Goal: Transaction & Acquisition: Purchase product/service

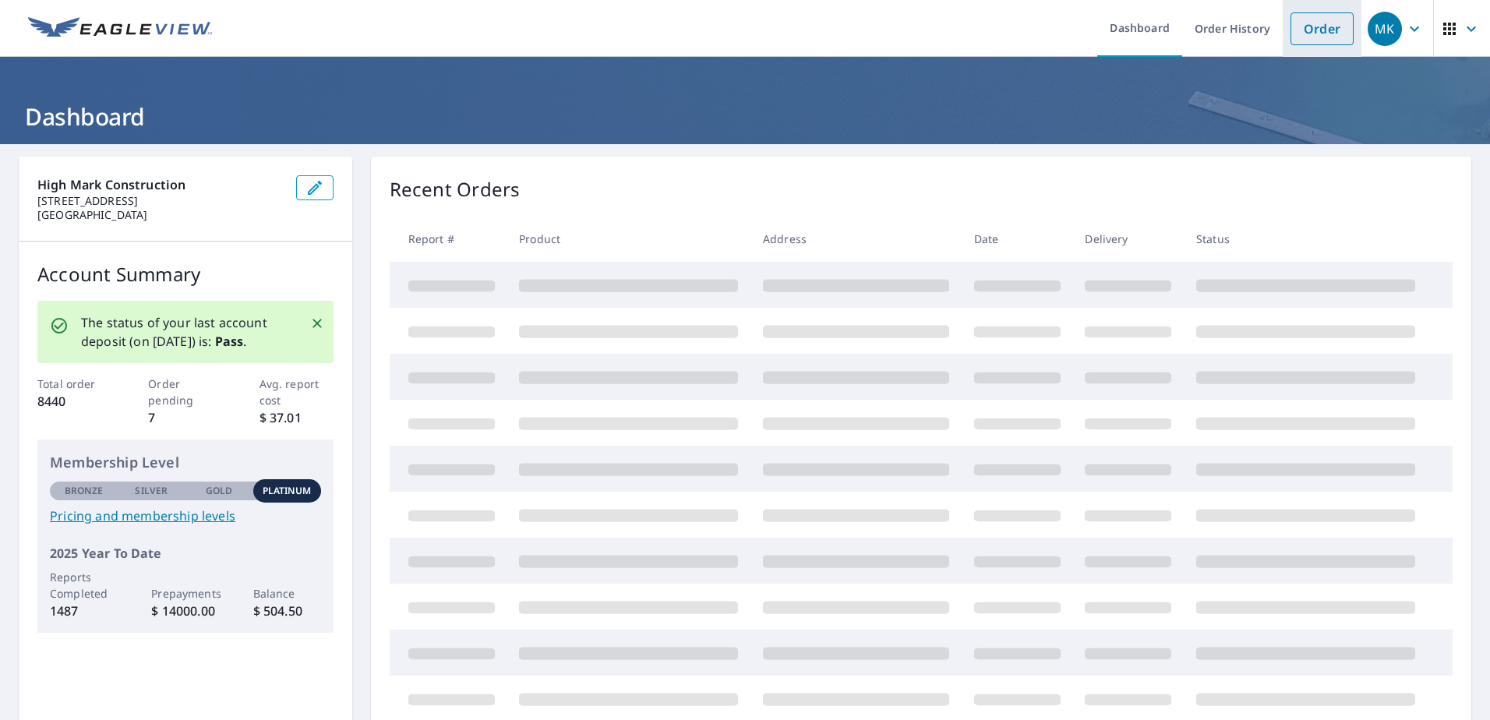
click at [1301, 30] on link "Order" at bounding box center [1322, 28] width 63 height 33
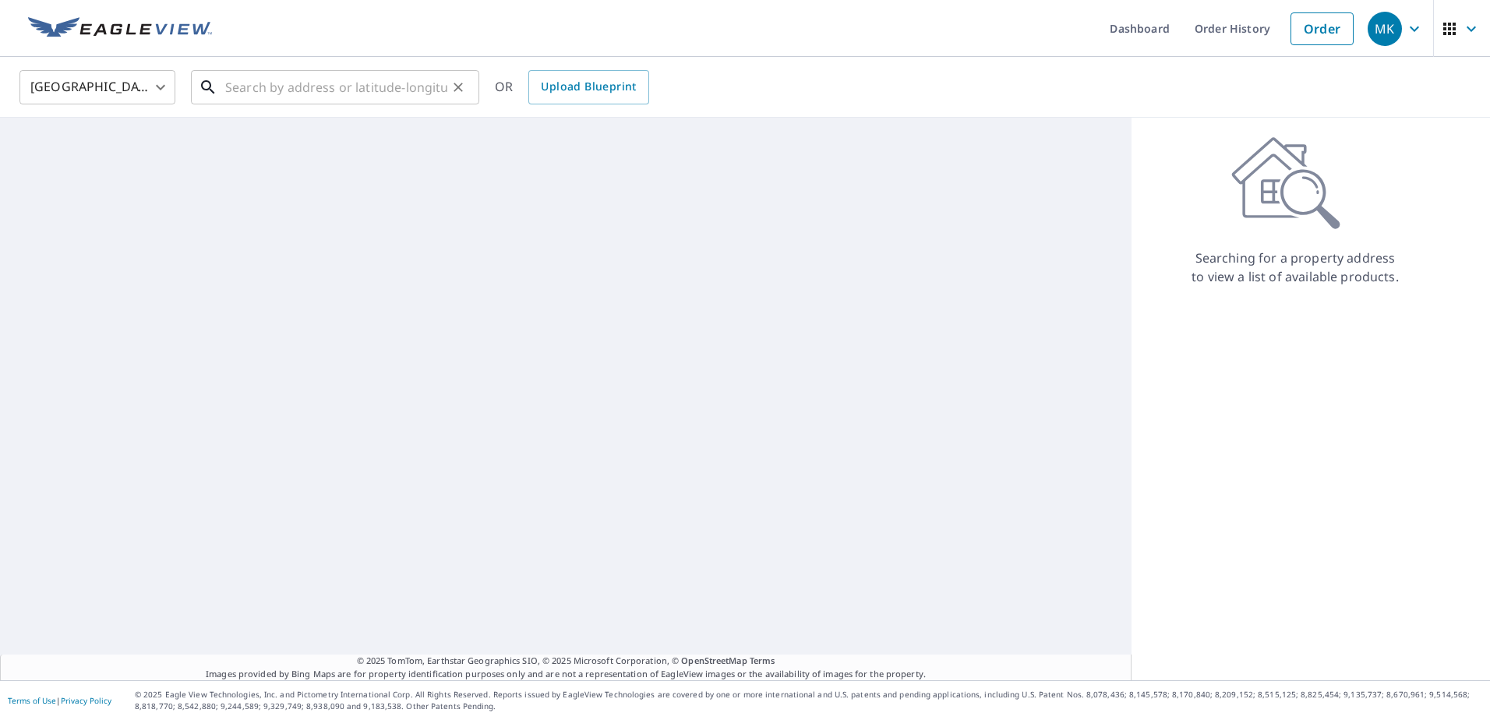
click at [239, 86] on input "text" at bounding box center [336, 87] width 222 height 44
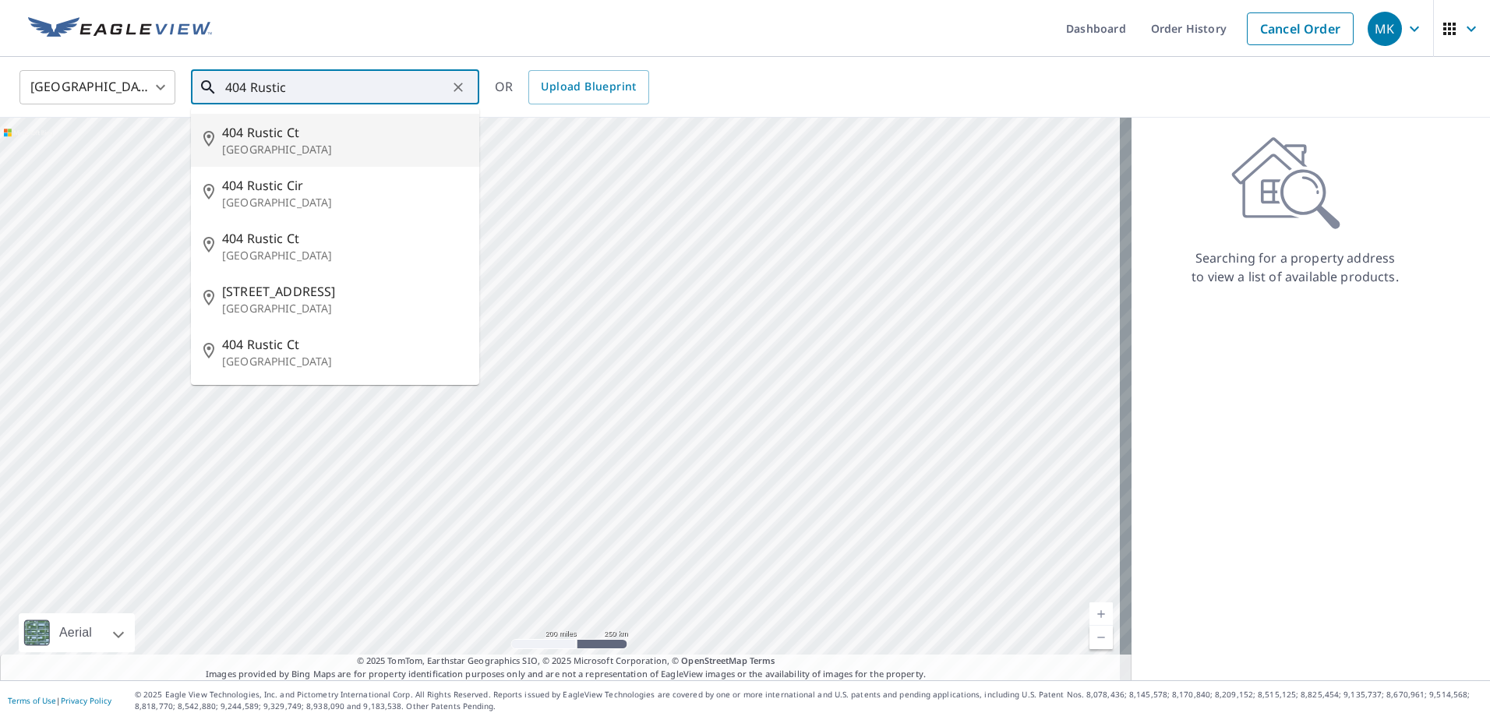
click at [356, 134] on span "404 Rustic Ct" at bounding box center [344, 132] width 245 height 19
type input "[STREET_ADDRESS]"
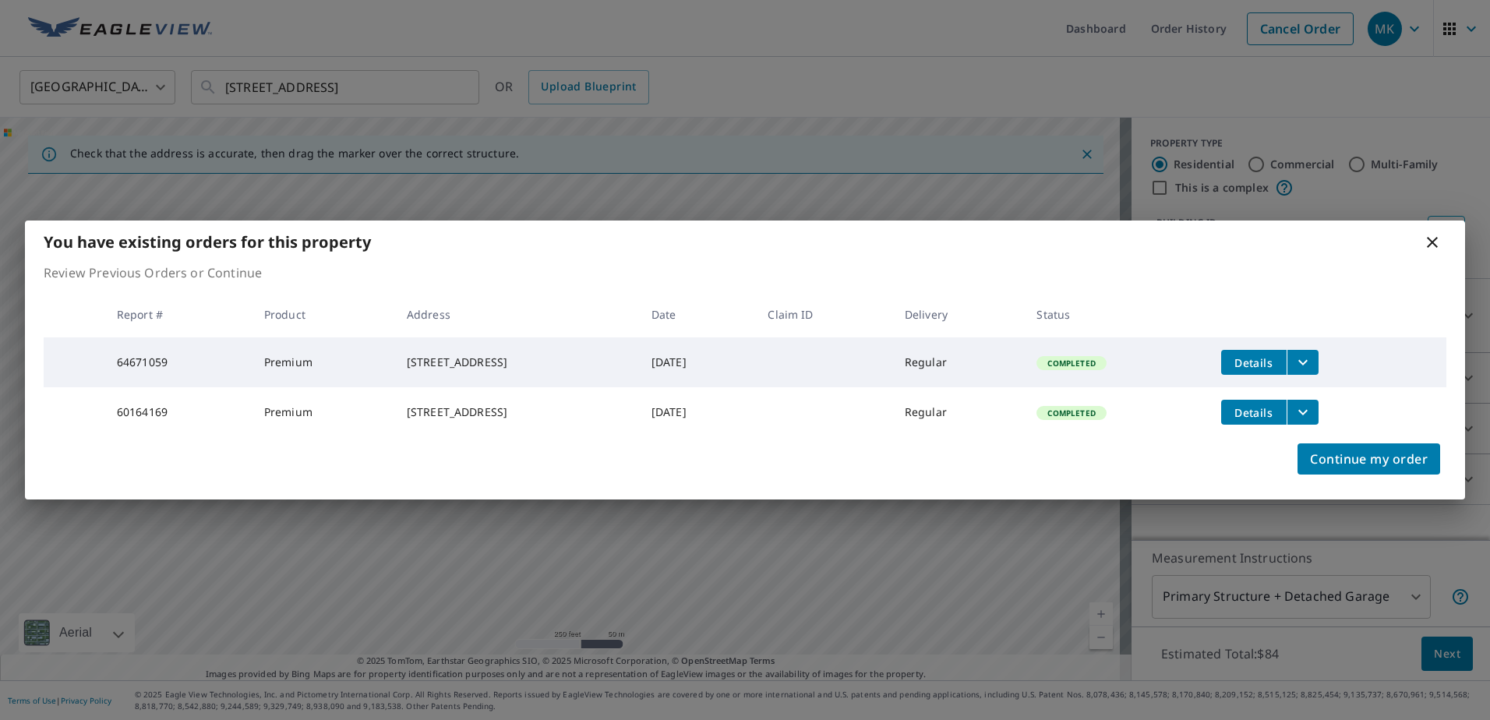
click at [1440, 235] on icon at bounding box center [1432, 242] width 19 height 19
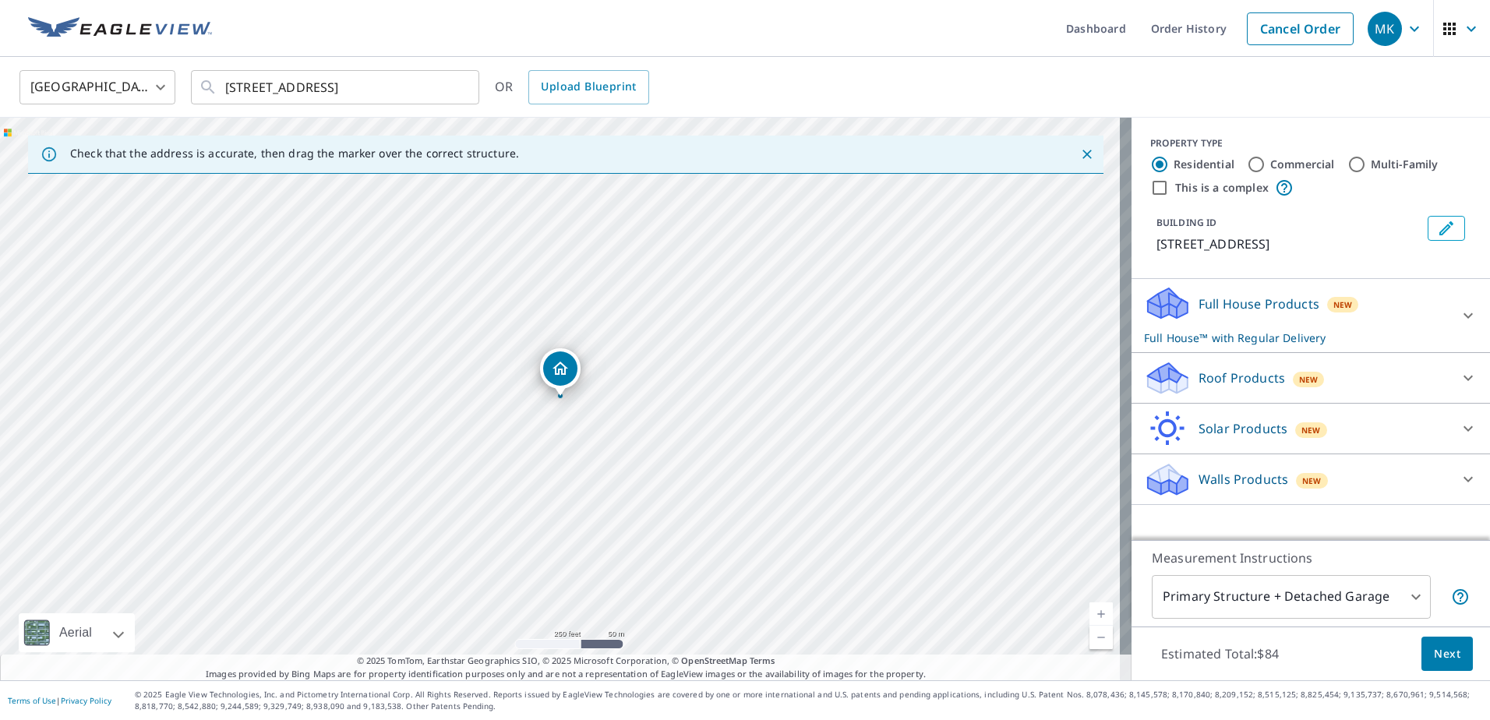
click at [1337, 313] on div "New" at bounding box center [1343, 304] width 32 height 19
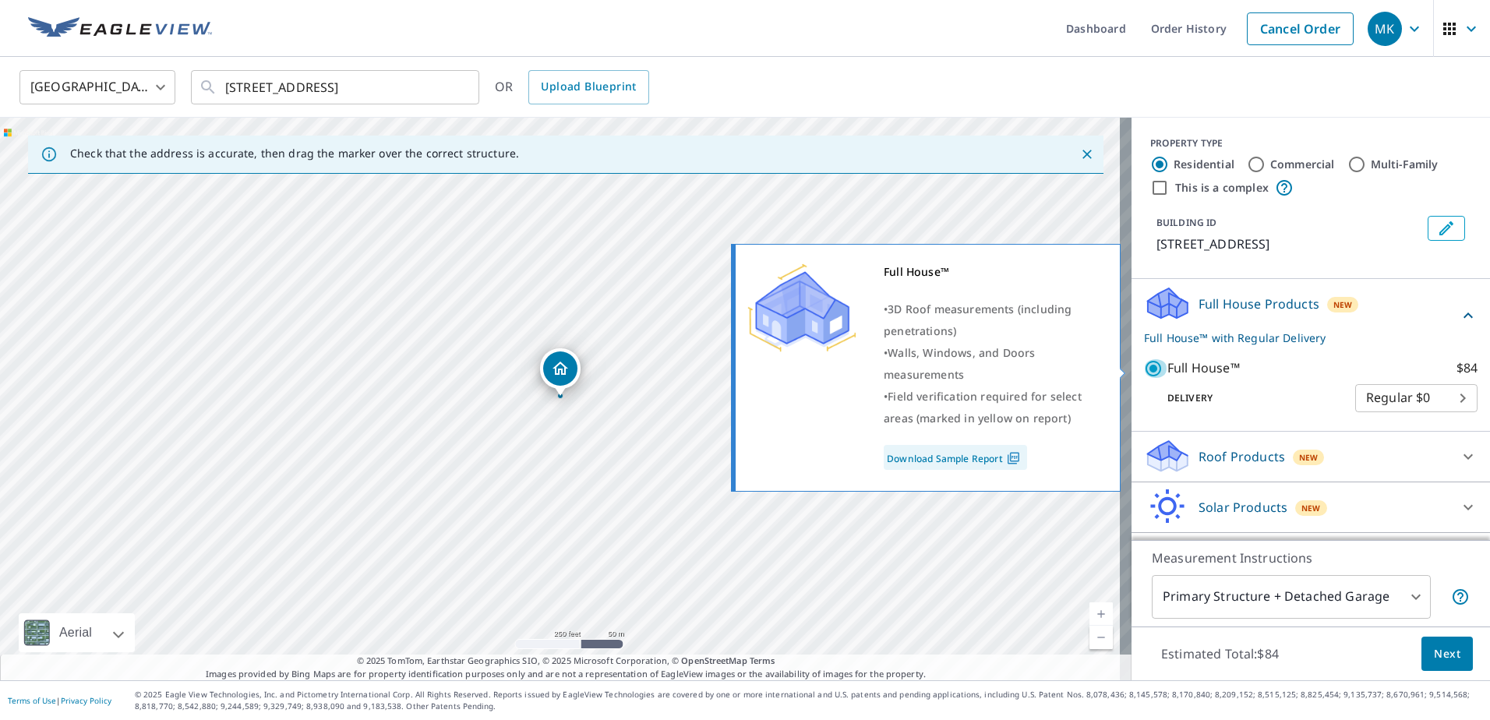
click at [1147, 368] on input "Full House™ $84" at bounding box center [1155, 368] width 23 height 19
checkbox input "false"
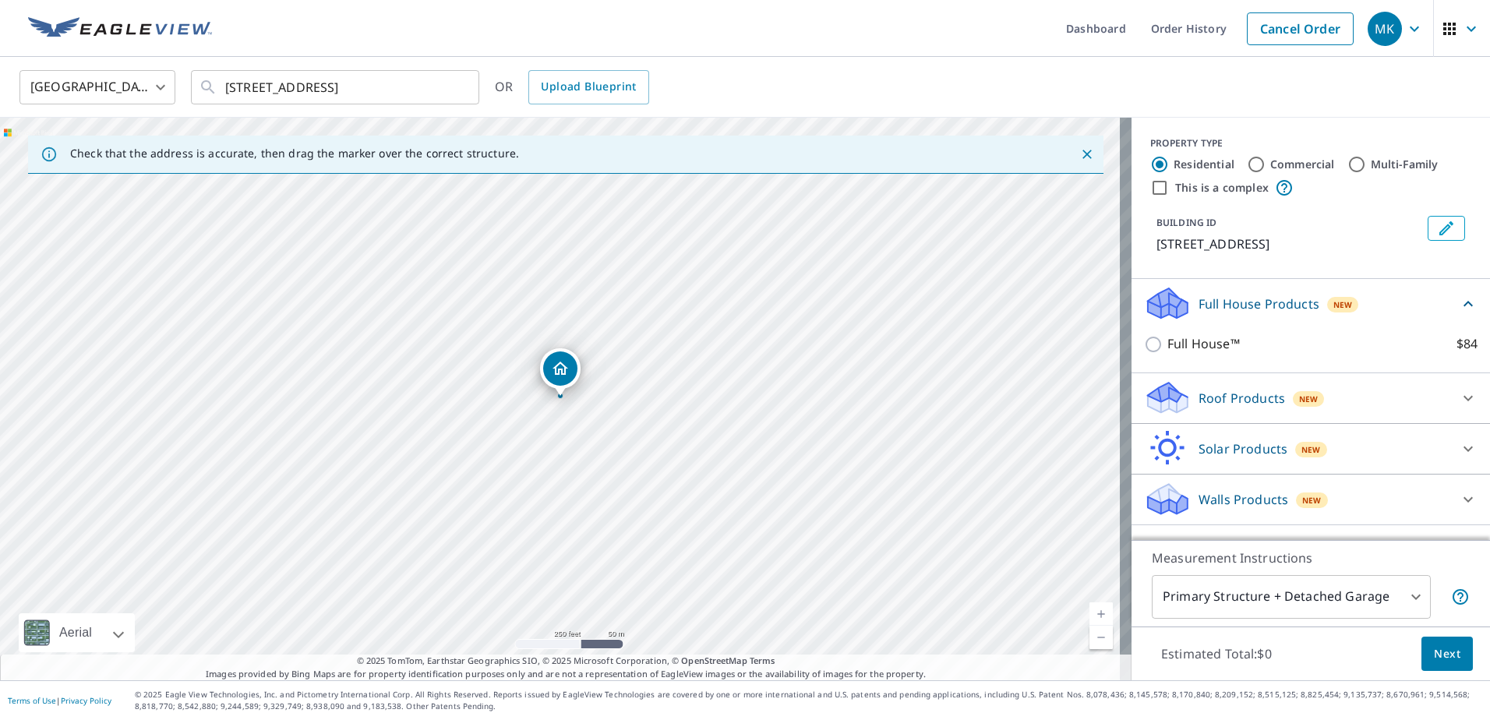
click at [1299, 394] on span "New" at bounding box center [1308, 399] width 19 height 12
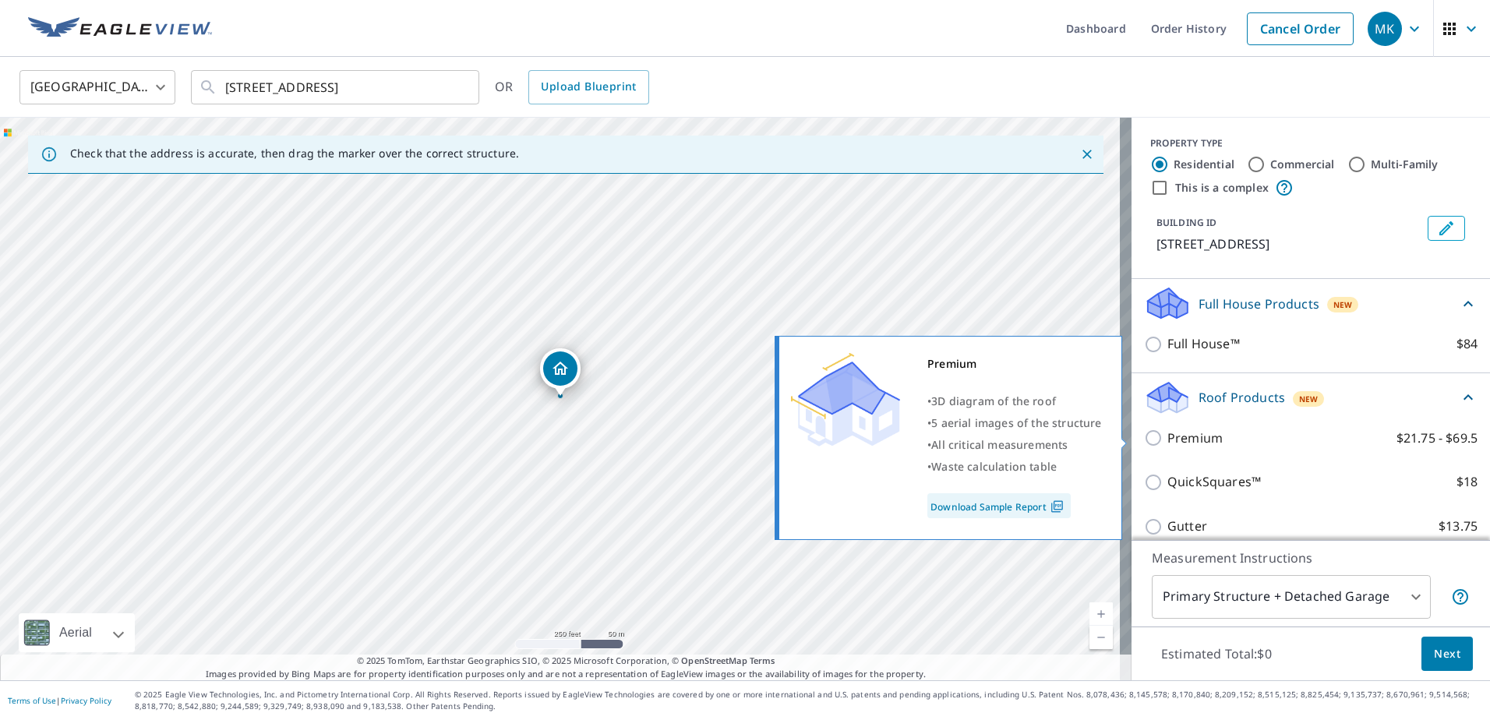
click at [1149, 436] on input "Premium $21.75 - $69.5" at bounding box center [1155, 438] width 23 height 19
checkbox input "true"
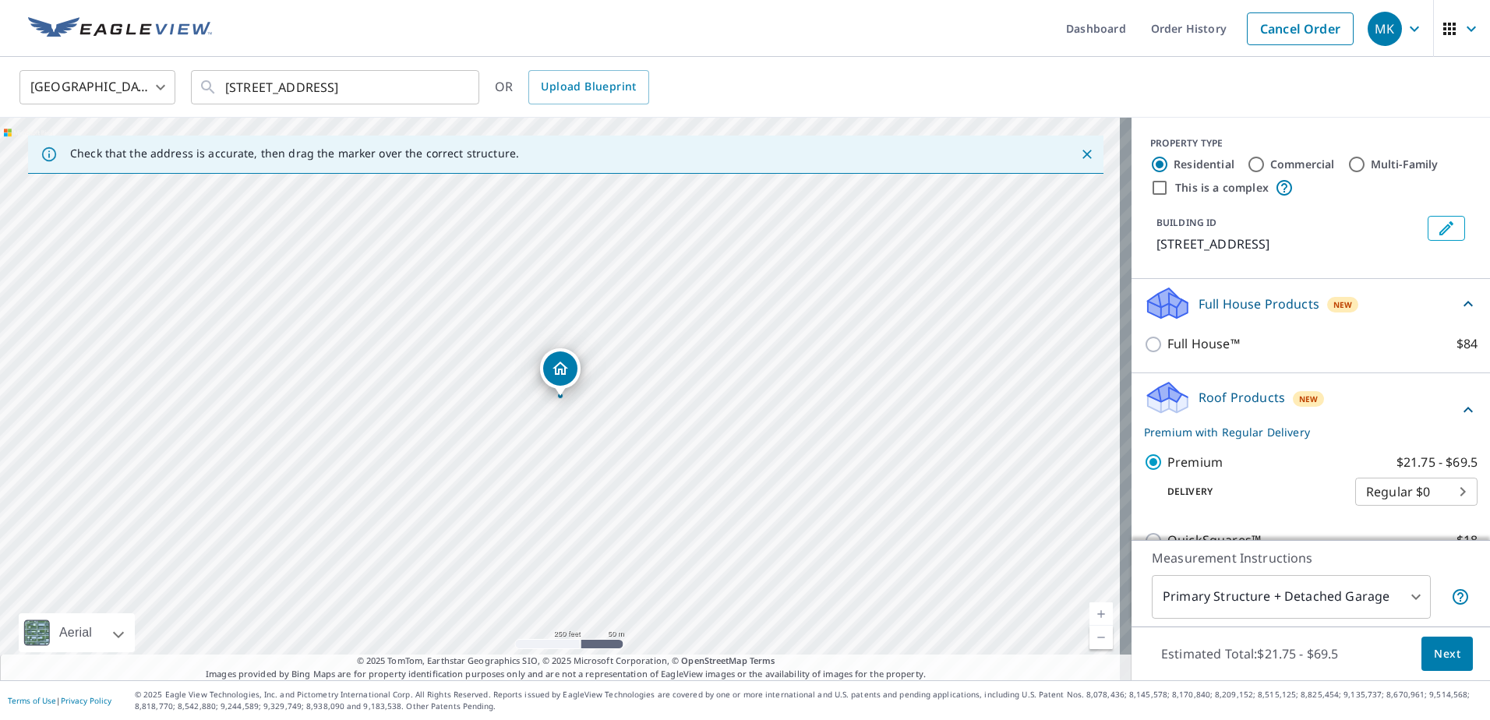
scroll to position [220, 0]
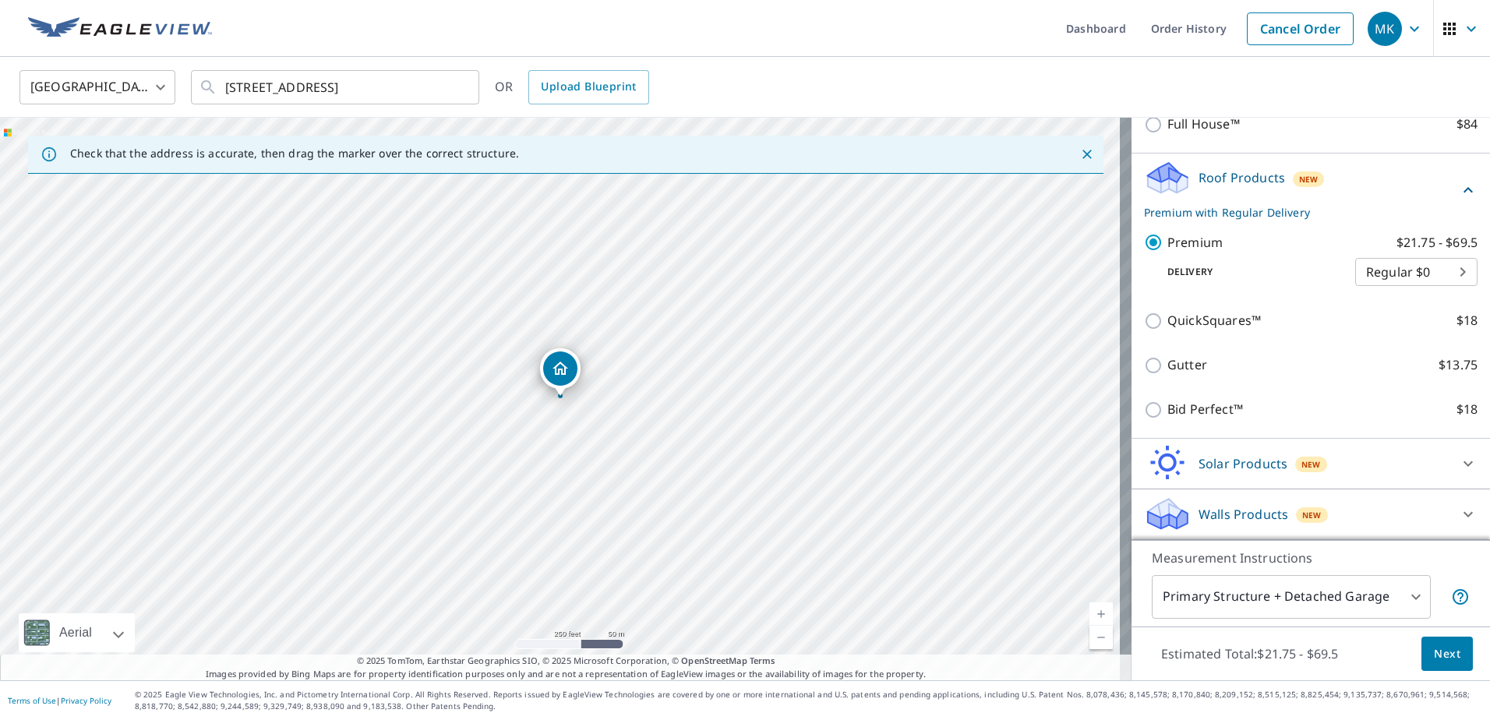
click at [1434, 652] on span "Next" at bounding box center [1447, 653] width 26 height 19
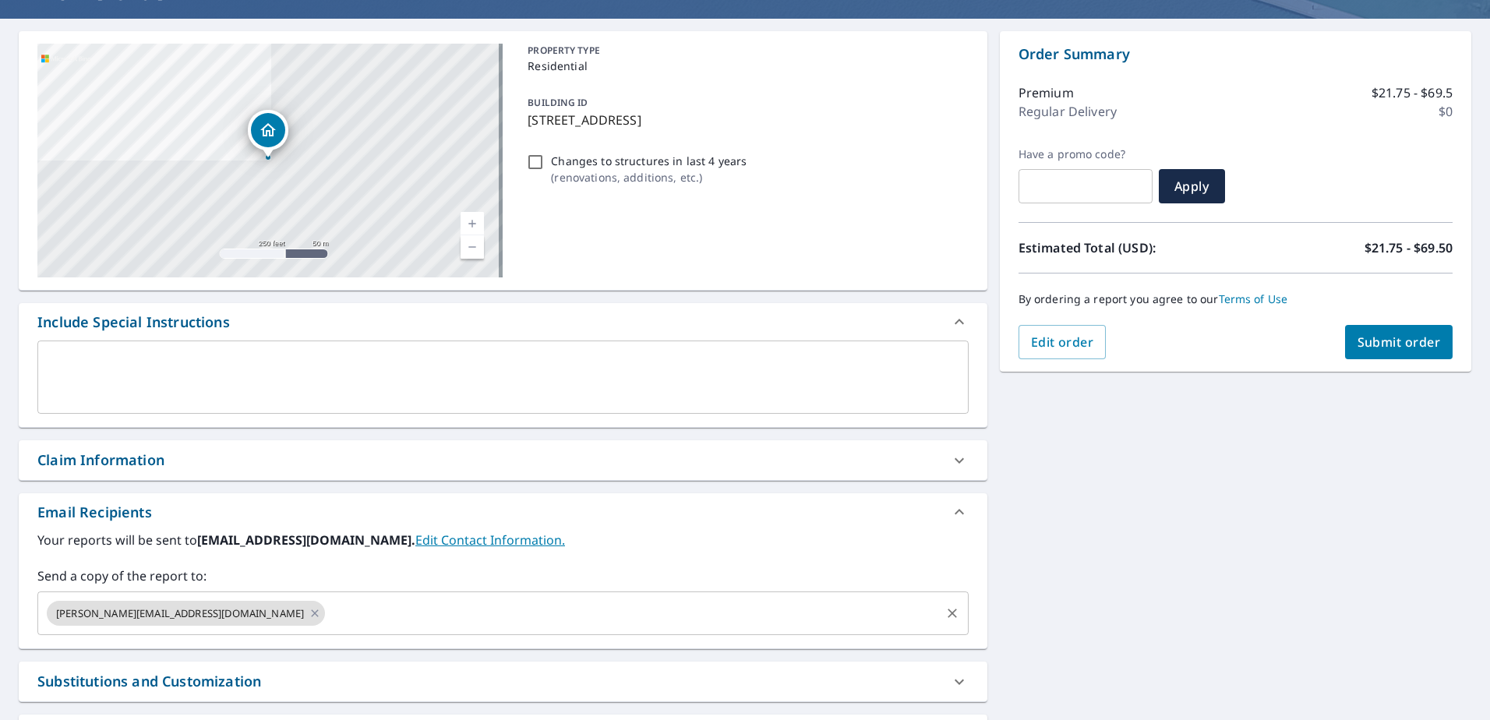
scroll to position [287, 0]
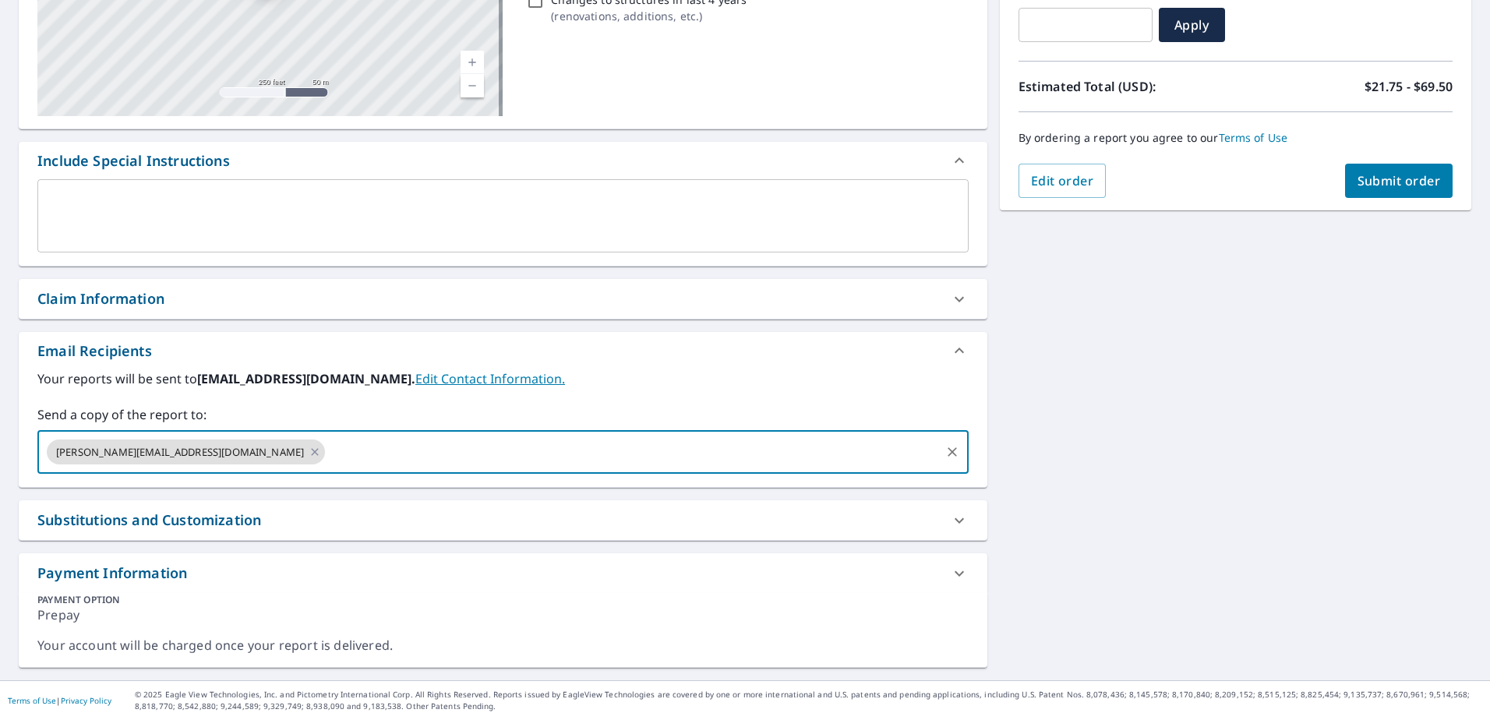
click at [327, 457] on input "text" at bounding box center [632, 452] width 611 height 30
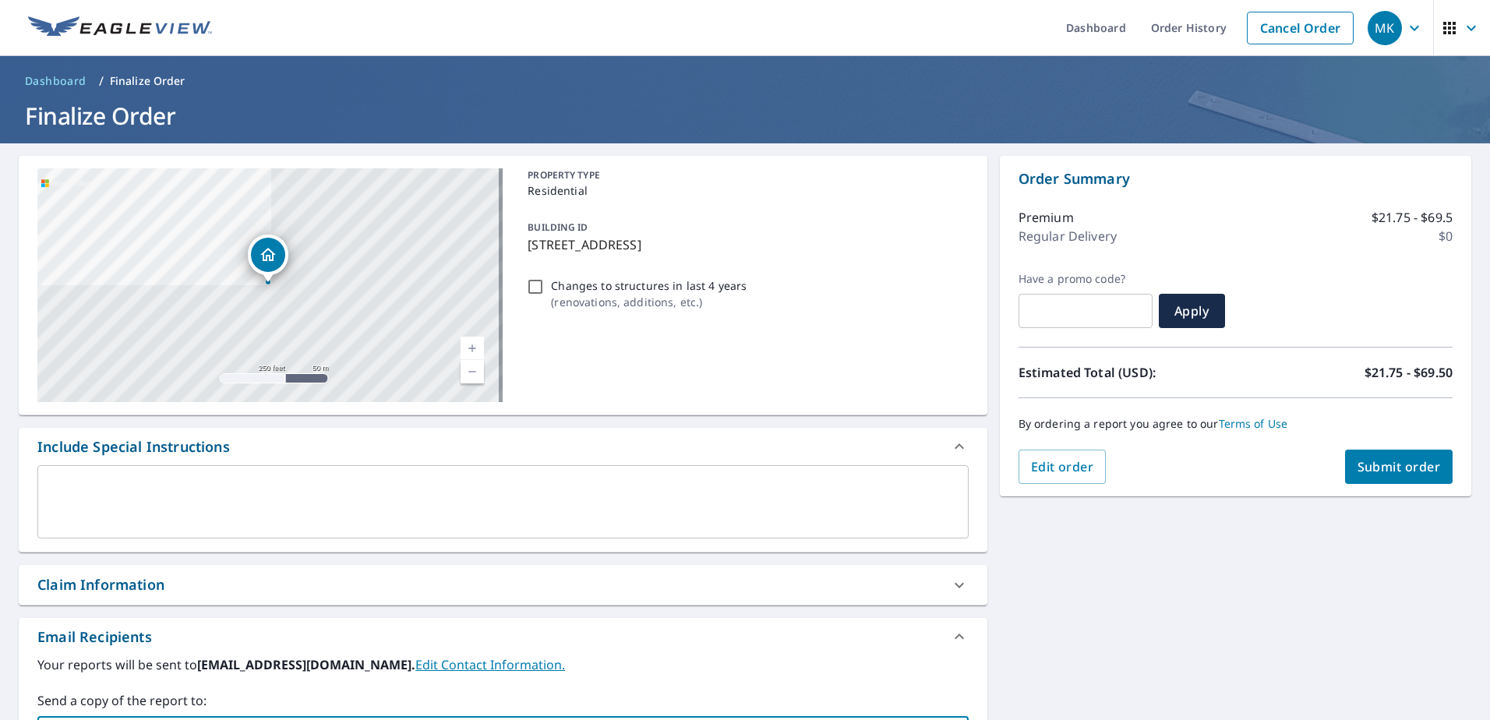
scroll to position [0, 0]
type input "[EMAIL_ADDRESS][DOMAIN_NAME]"
click at [1358, 467] on span "Submit order" at bounding box center [1399, 467] width 83 height 17
checkbox input "true"
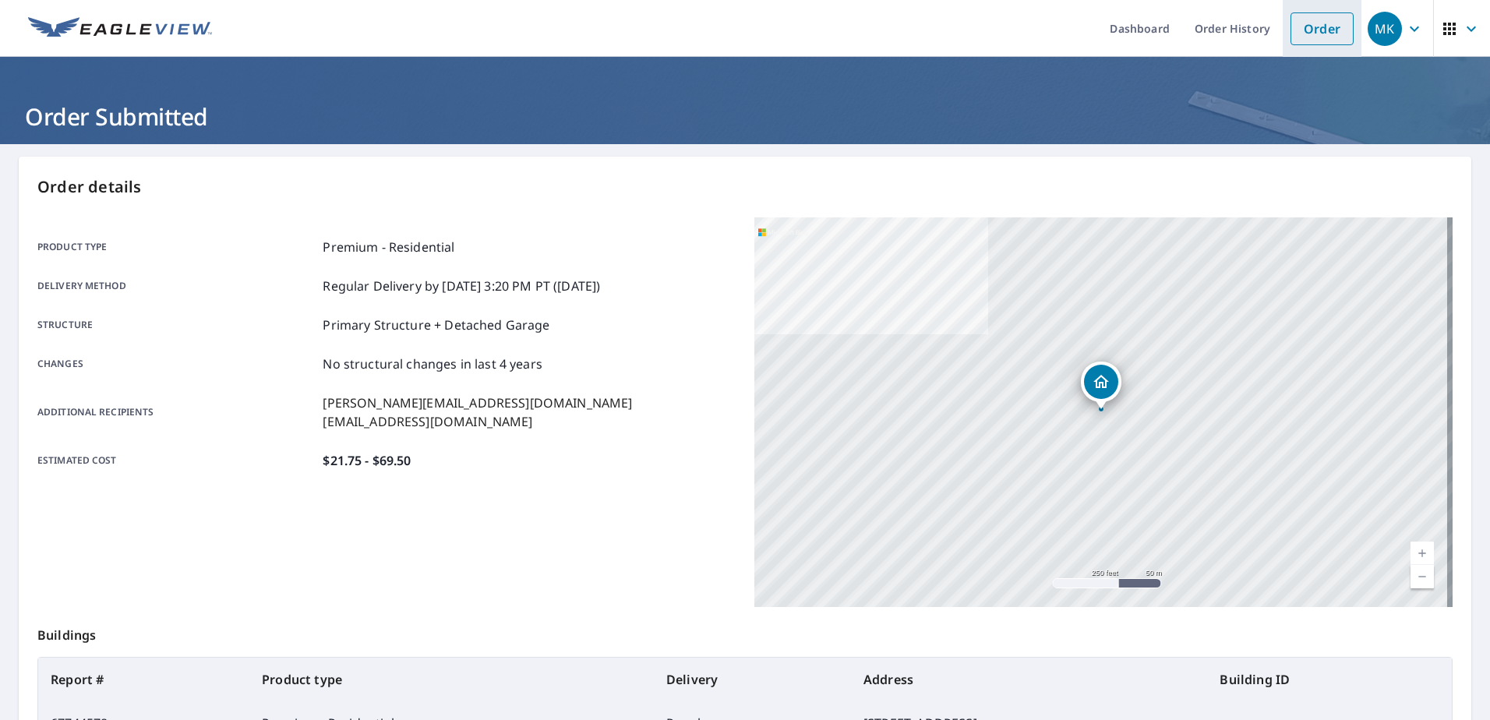
click at [1297, 31] on link "Order" at bounding box center [1322, 28] width 63 height 33
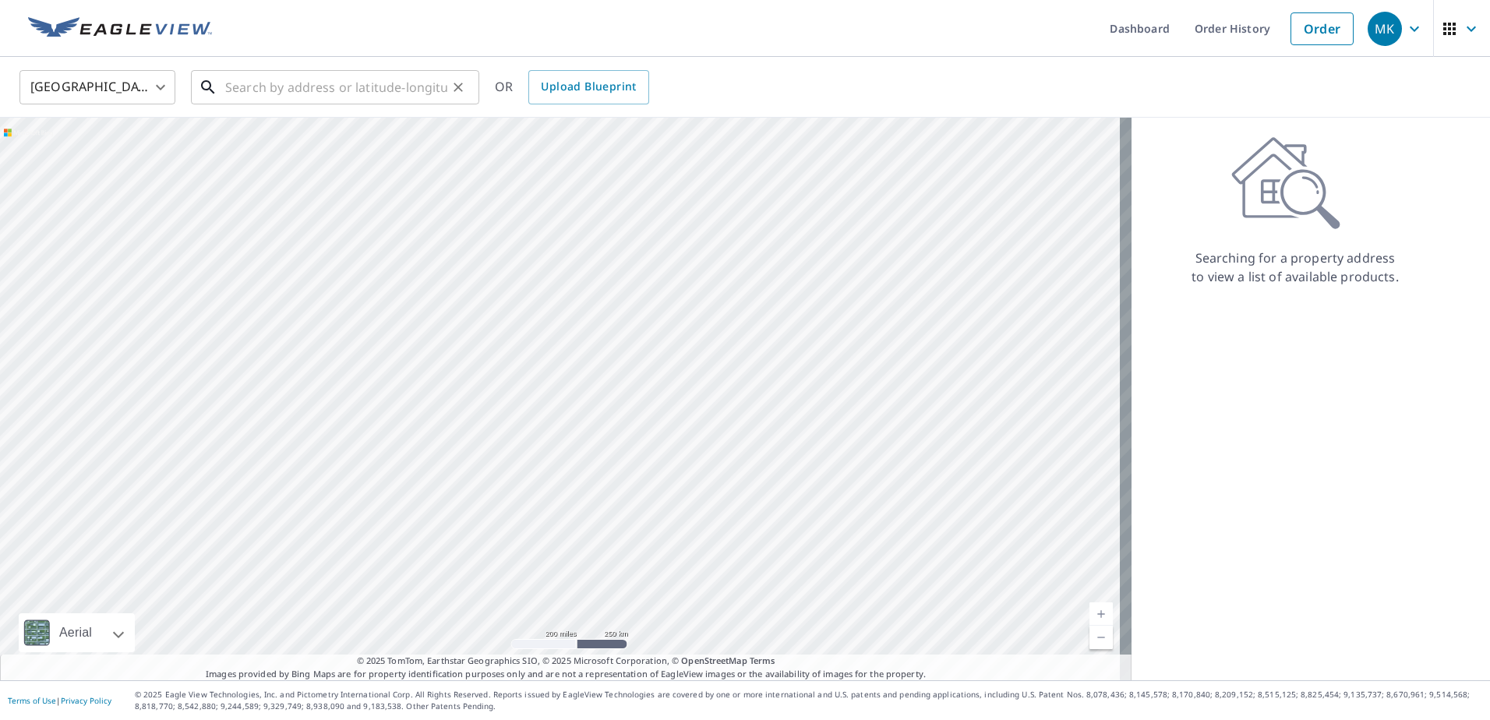
click at [331, 85] on input "text" at bounding box center [336, 87] width 222 height 44
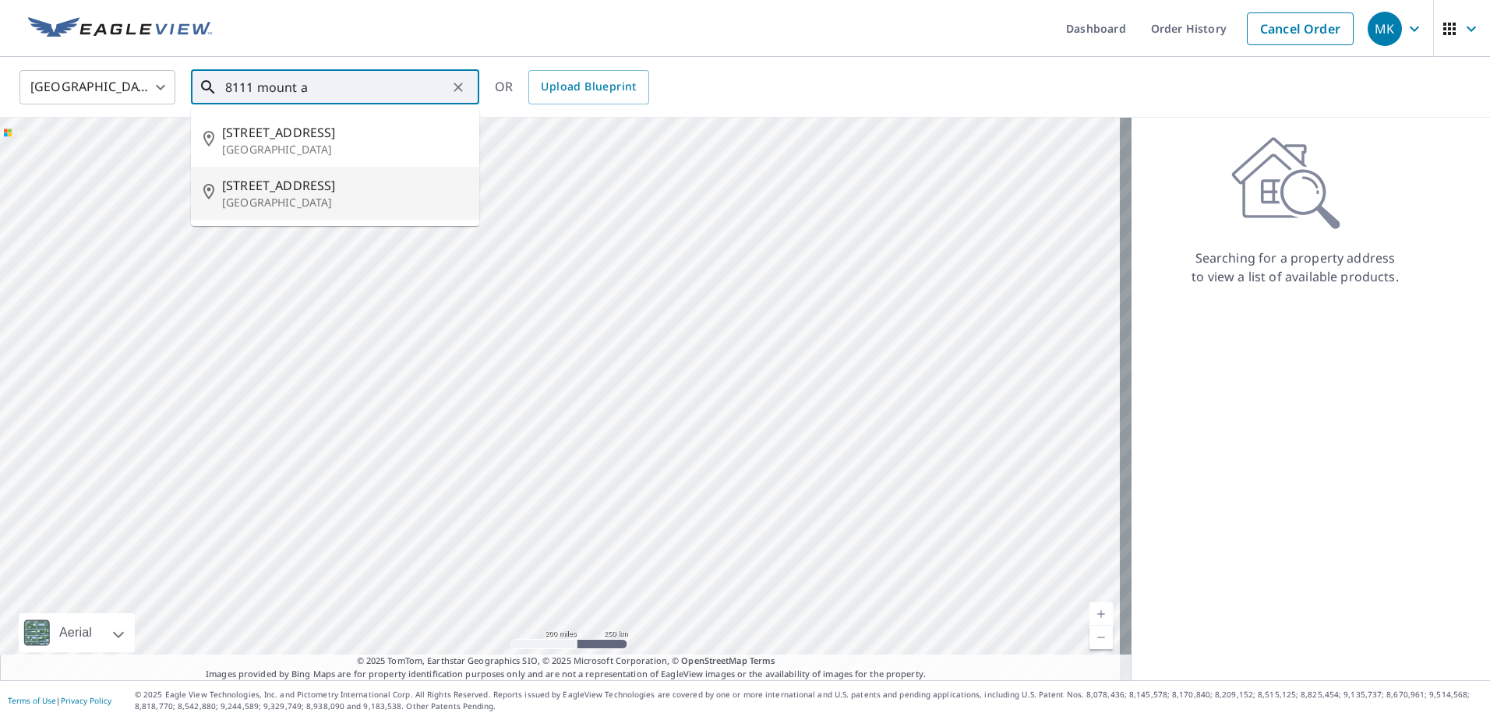
click at [289, 190] on span "[STREET_ADDRESS]" at bounding box center [344, 185] width 245 height 19
type input "[STREET_ADDRESS]"
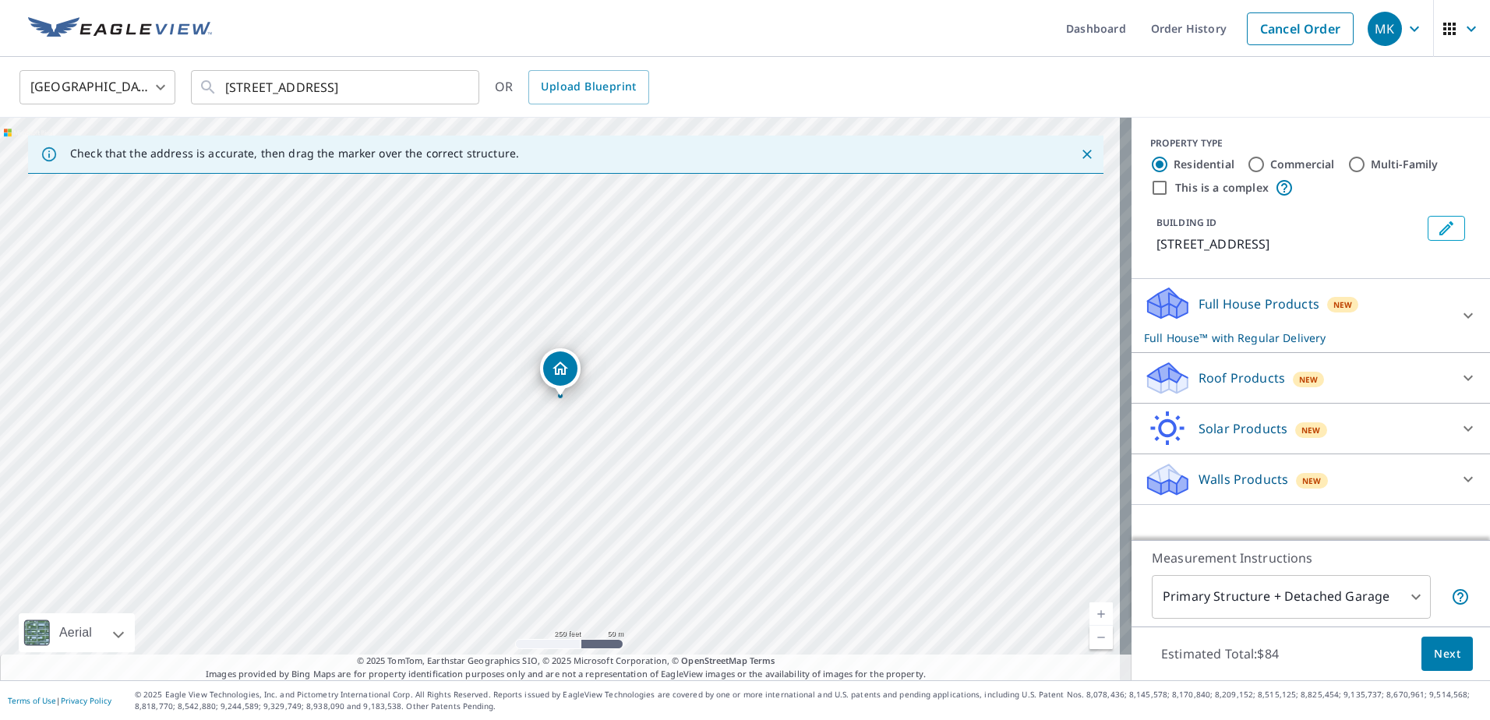
click at [1219, 298] on p "Full House Products" at bounding box center [1259, 304] width 121 height 19
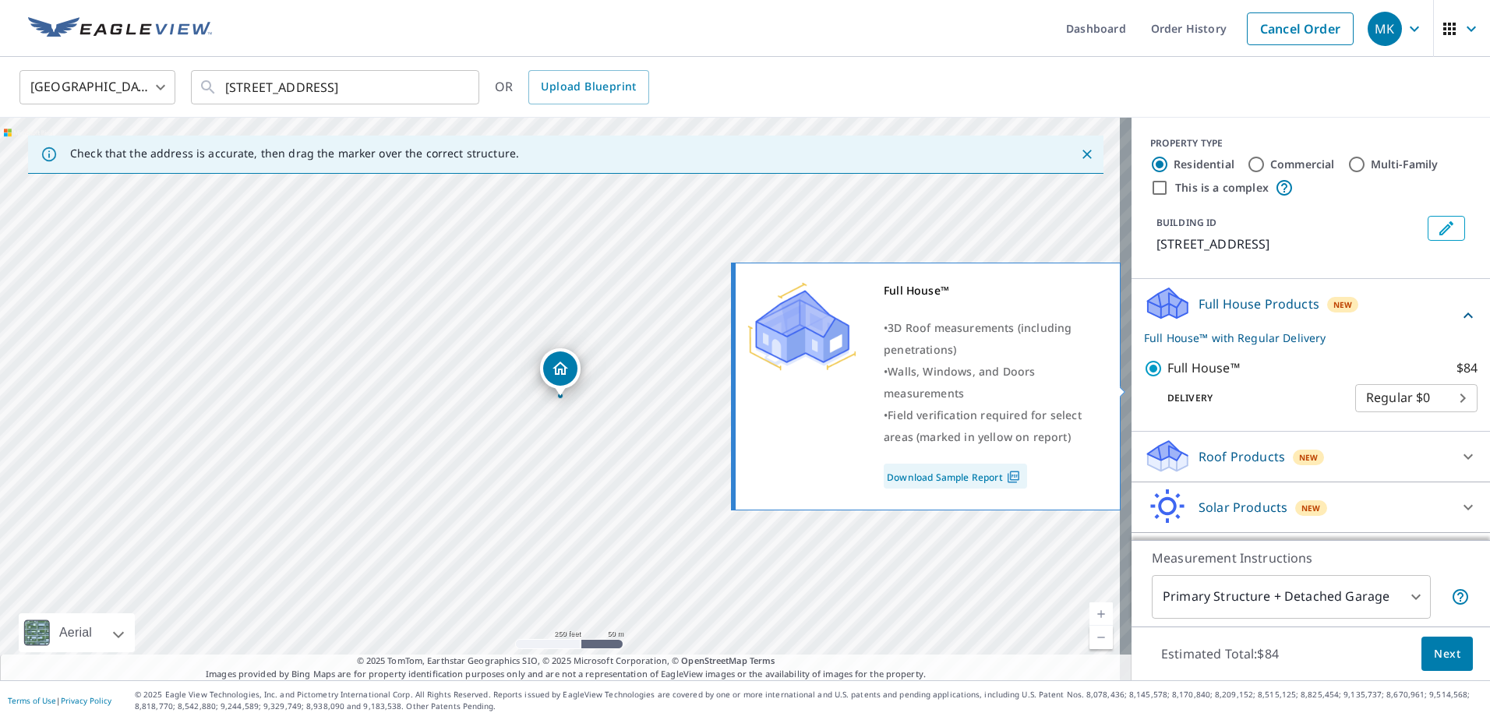
click at [1144, 378] on input "Full House™ $84" at bounding box center [1155, 368] width 23 height 19
checkbox input "false"
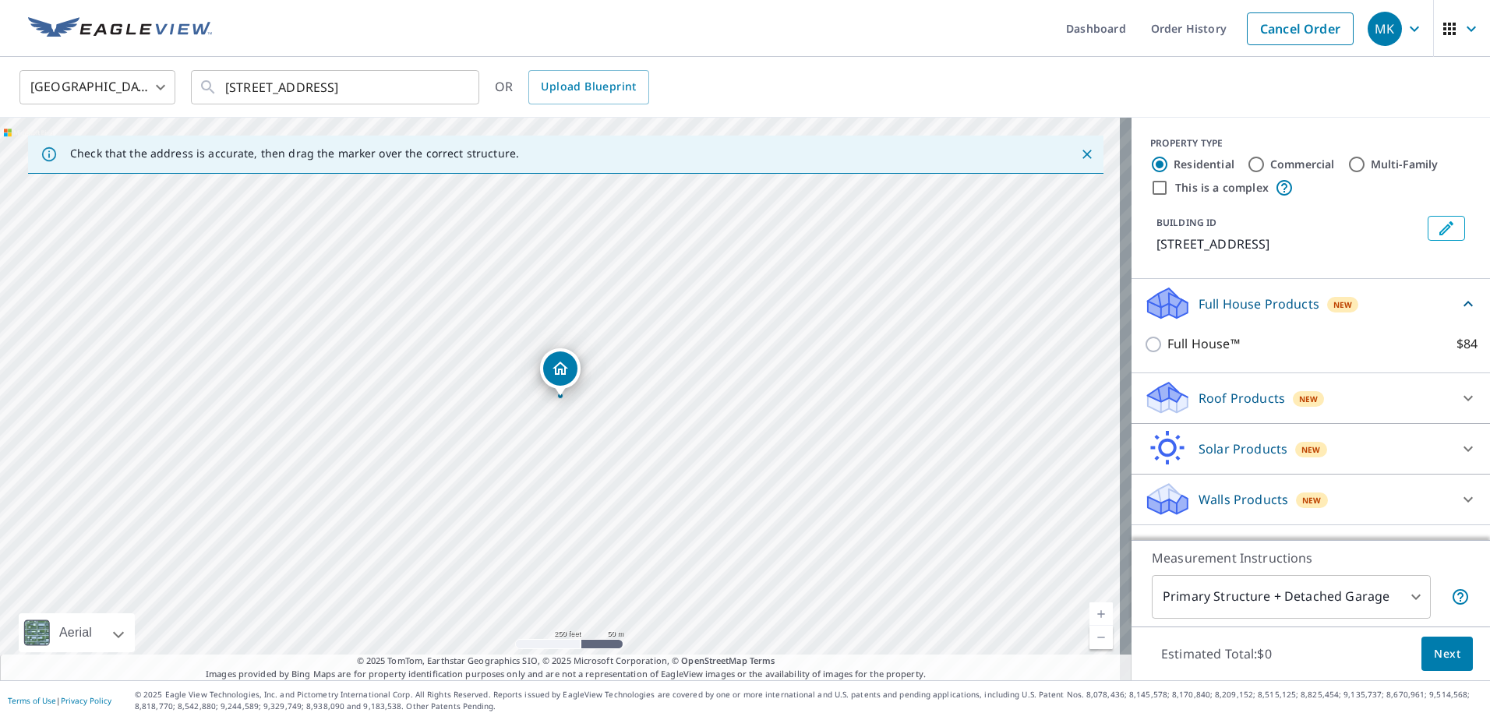
click at [1224, 408] on p "Roof Products" at bounding box center [1242, 398] width 87 height 19
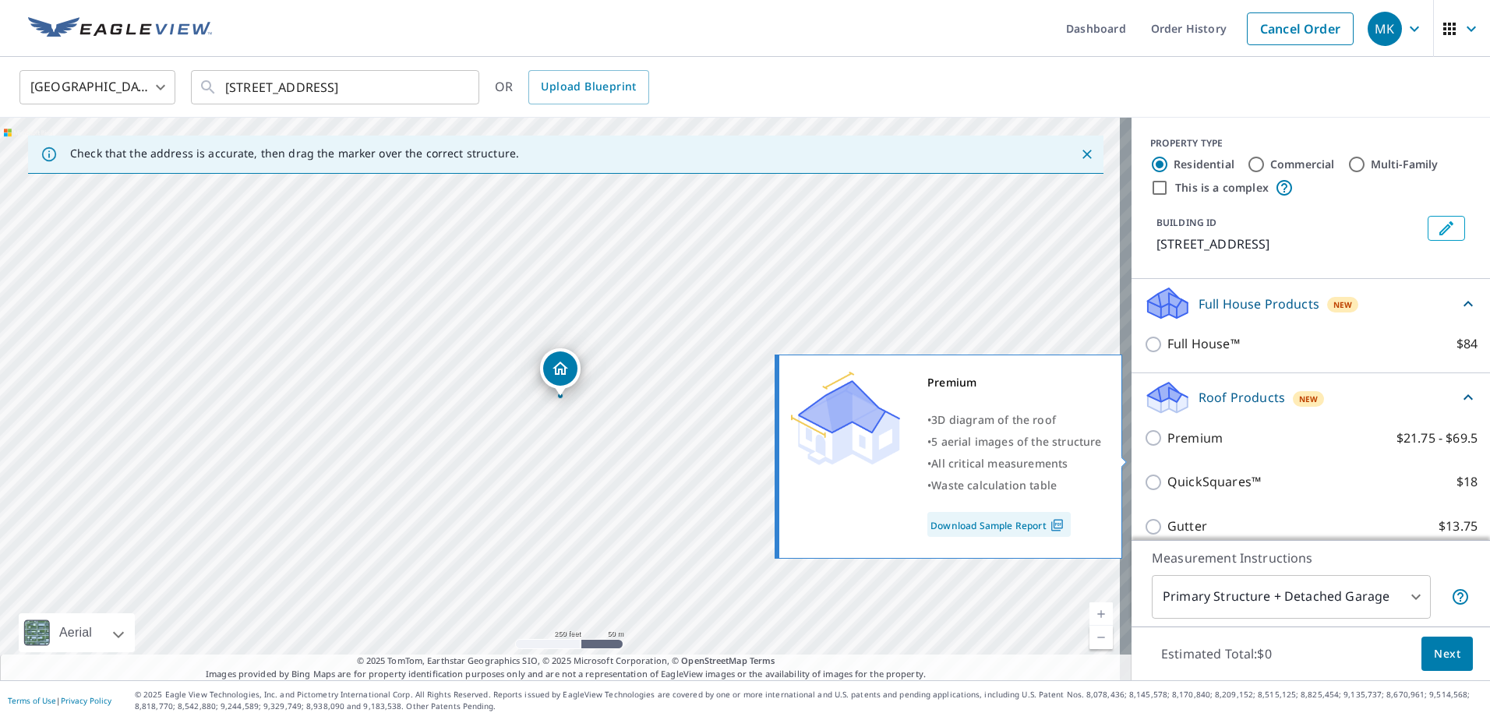
click at [1144, 447] on input "Premium $21.75 - $69.5" at bounding box center [1155, 438] width 23 height 19
checkbox input "true"
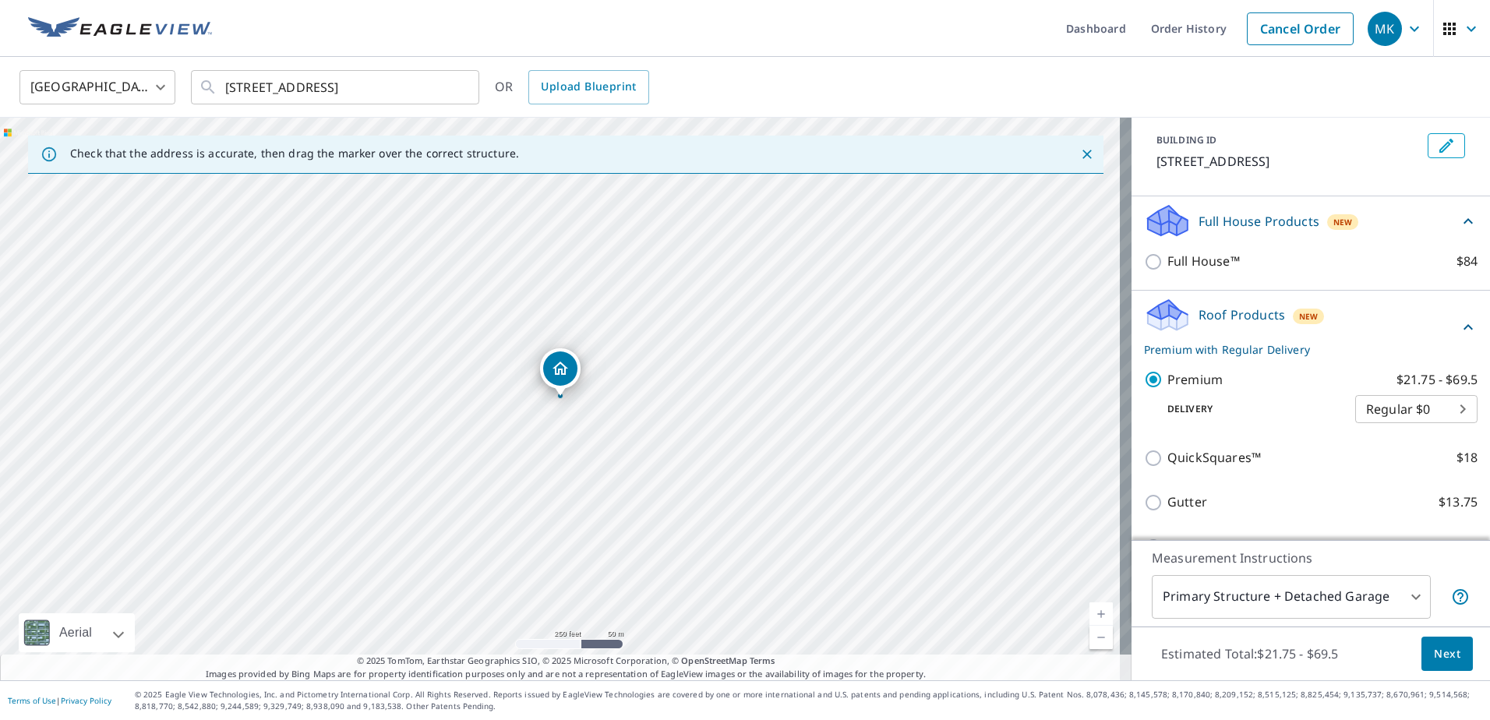
scroll to position [234, 0]
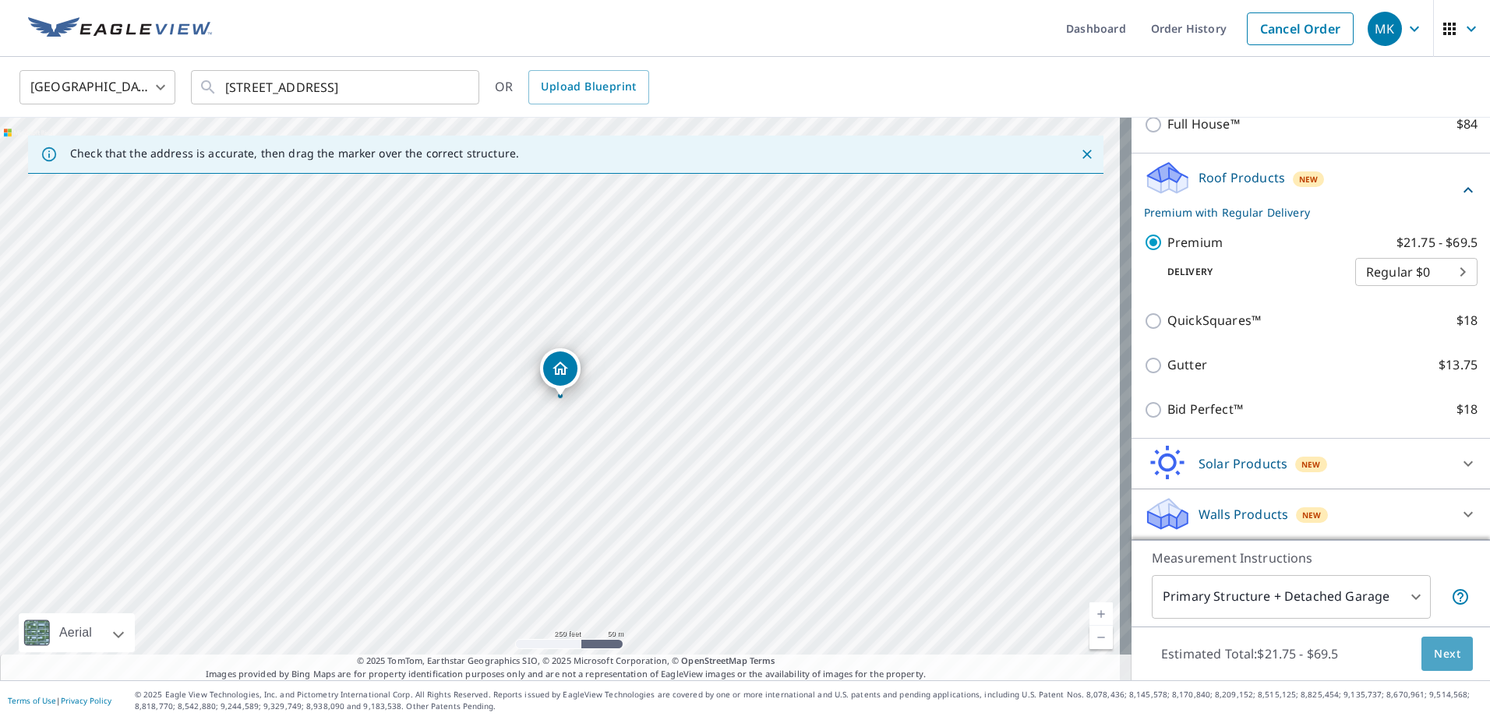
click at [1440, 657] on span "Next" at bounding box center [1447, 653] width 26 height 19
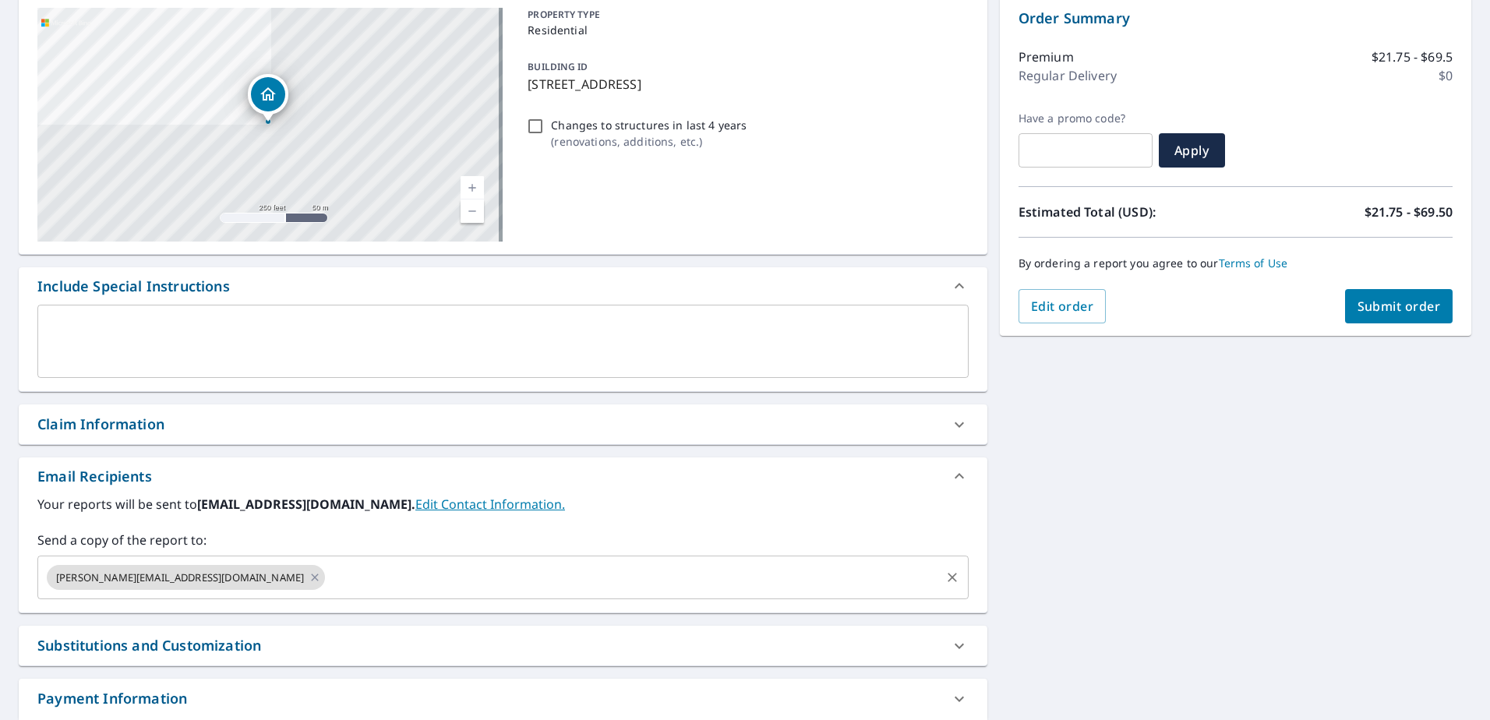
scroll to position [287, 0]
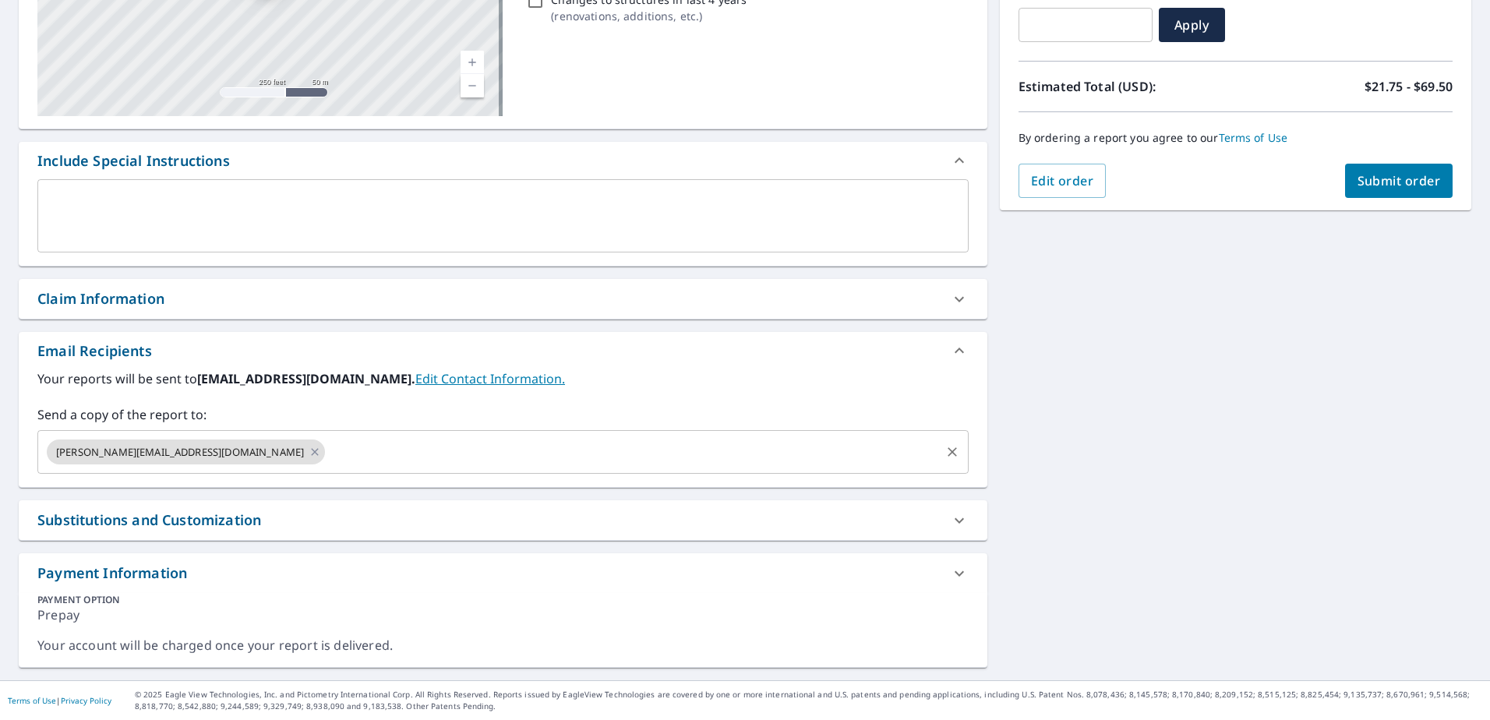
click at [327, 459] on input "text" at bounding box center [632, 452] width 611 height 30
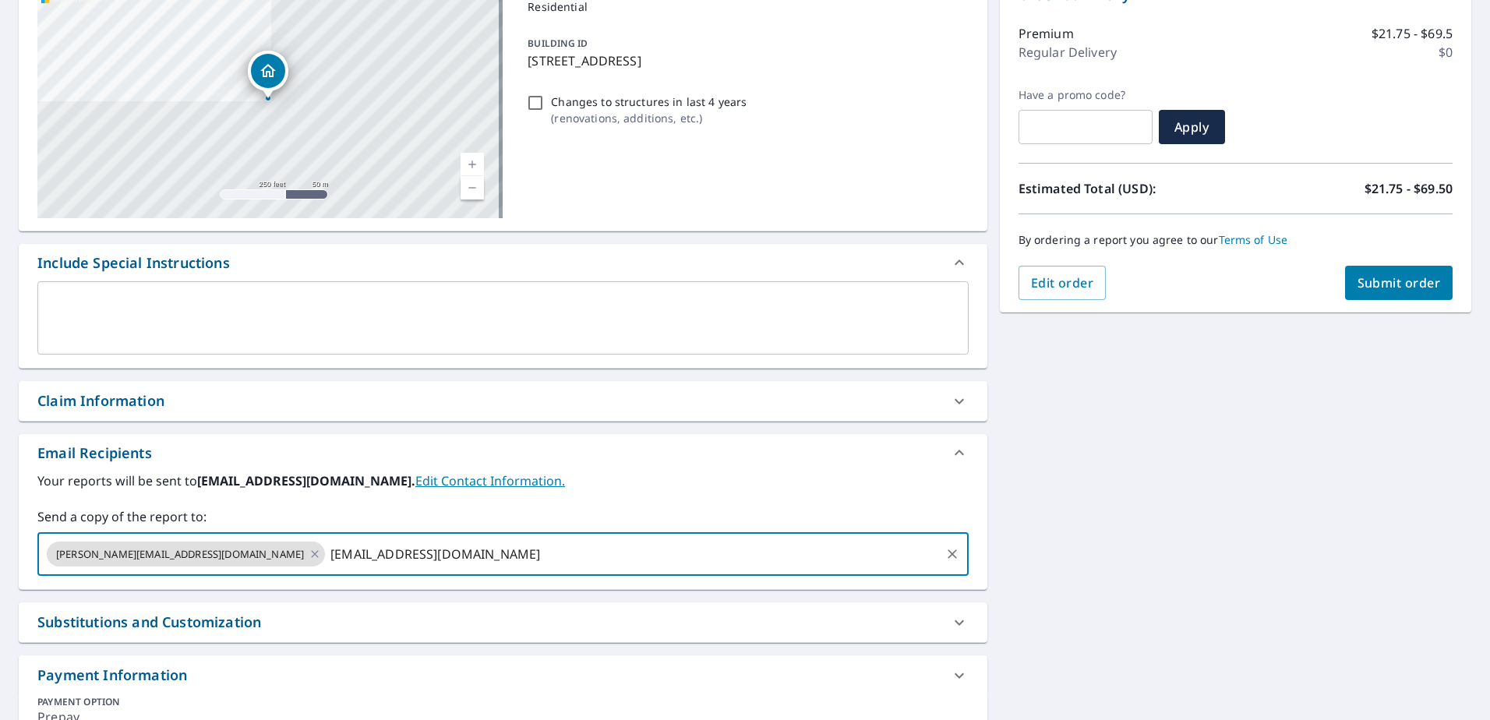
scroll to position [53, 0]
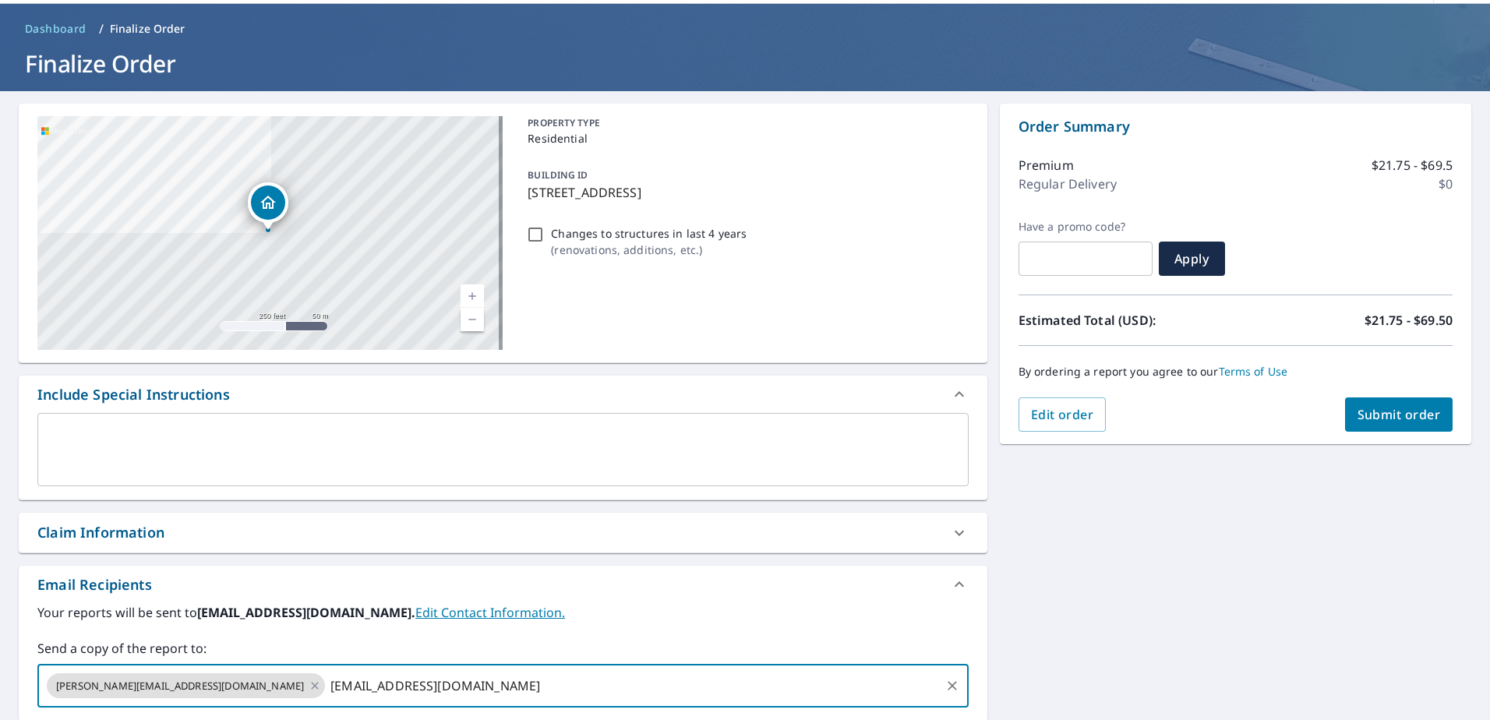
type input "[EMAIL_ADDRESS][DOMAIN_NAME]"
click at [1370, 415] on span "Submit order" at bounding box center [1399, 414] width 83 height 17
checkbox input "true"
